Goal: Navigation & Orientation: Go to known website

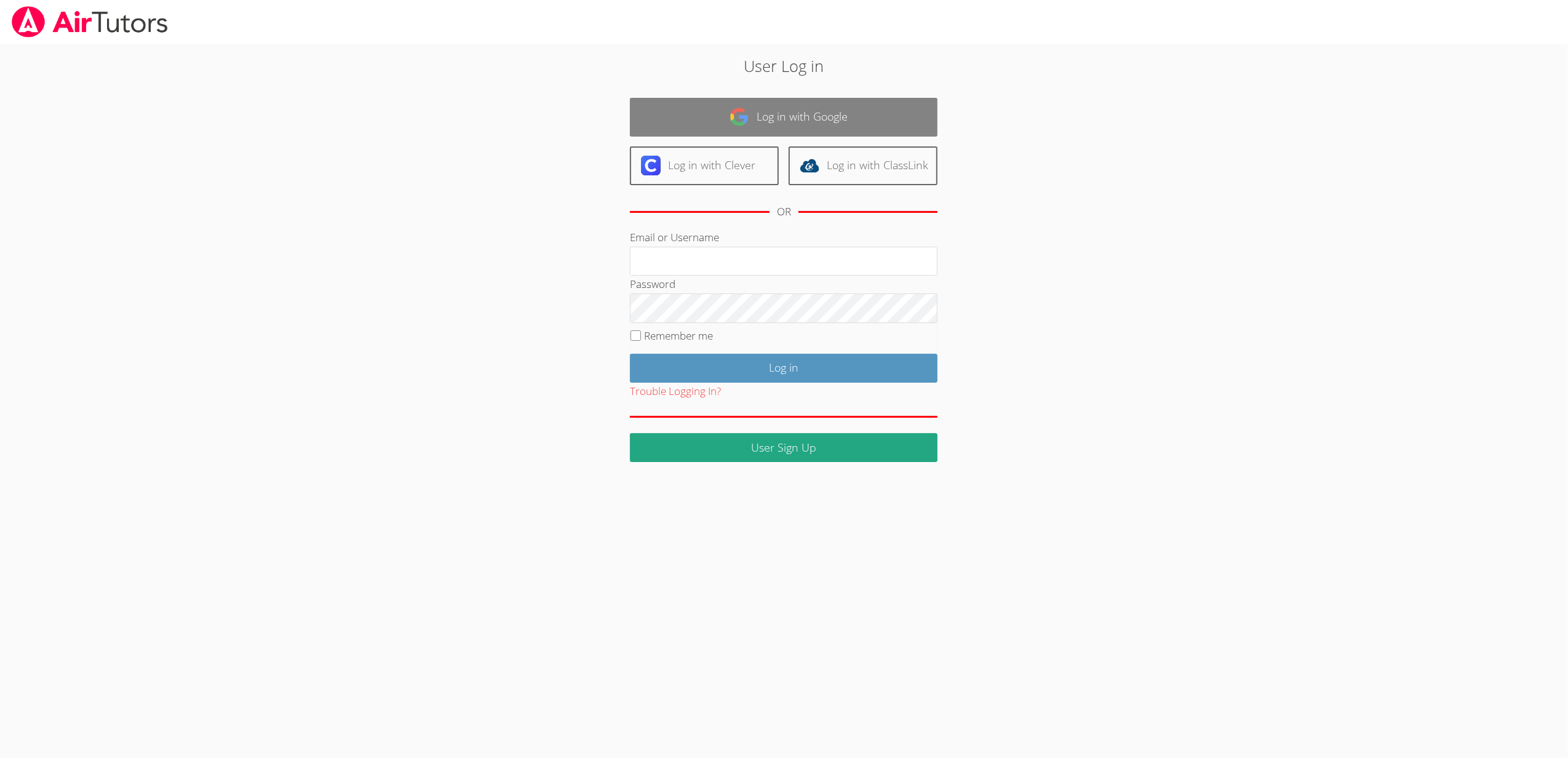
type input "[EMAIL_ADDRESS][DOMAIN_NAME]"
click at [847, 123] on link "Log in with Google" at bounding box center [783, 118] width 307 height 39
